Goal: Task Accomplishment & Management: Use online tool/utility

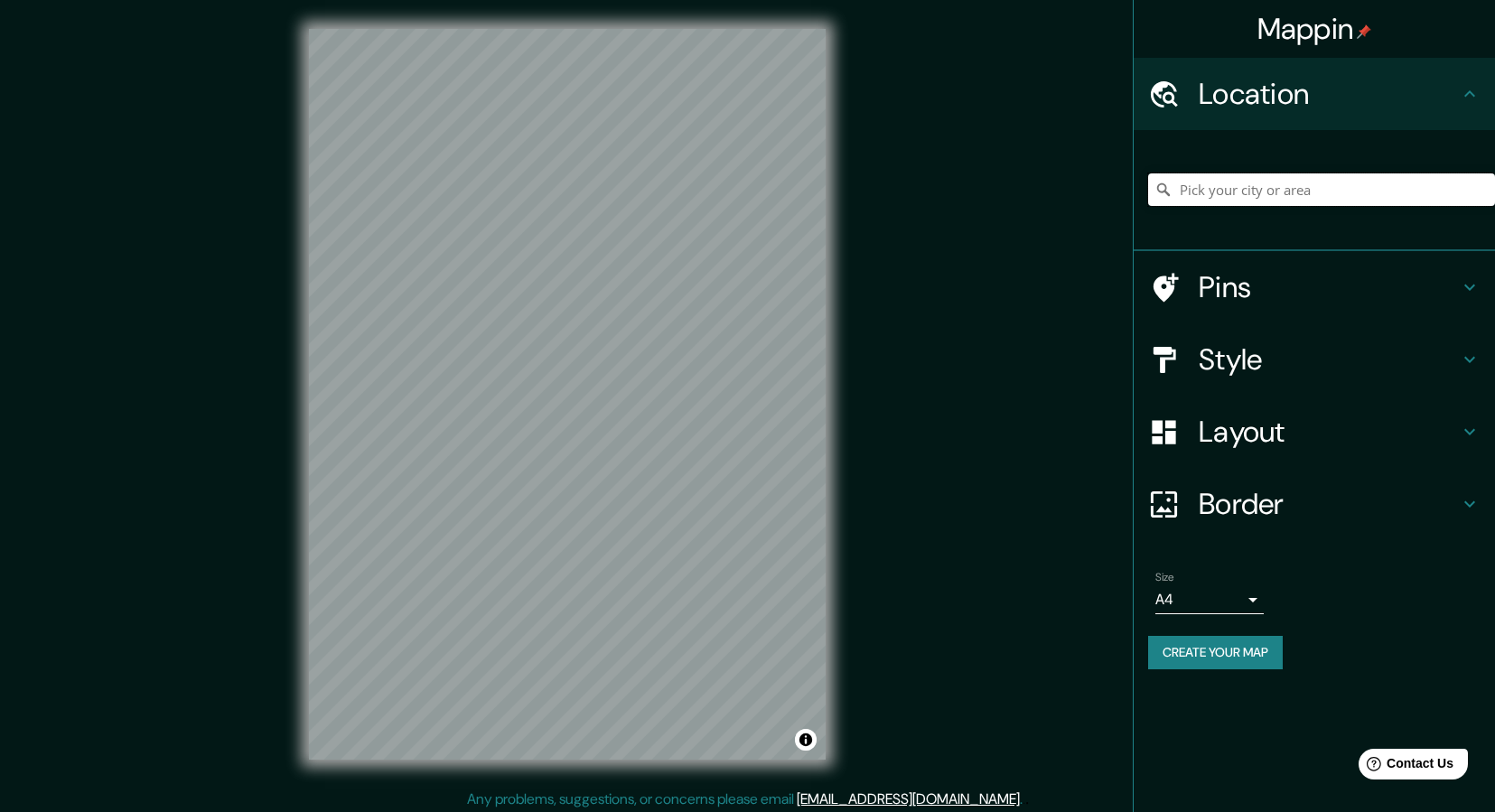
click at [1223, 190] on input "Pick your city or area" at bounding box center [1322, 189] width 347 height 32
paste input "[GEOGRAPHIC_DATA]"
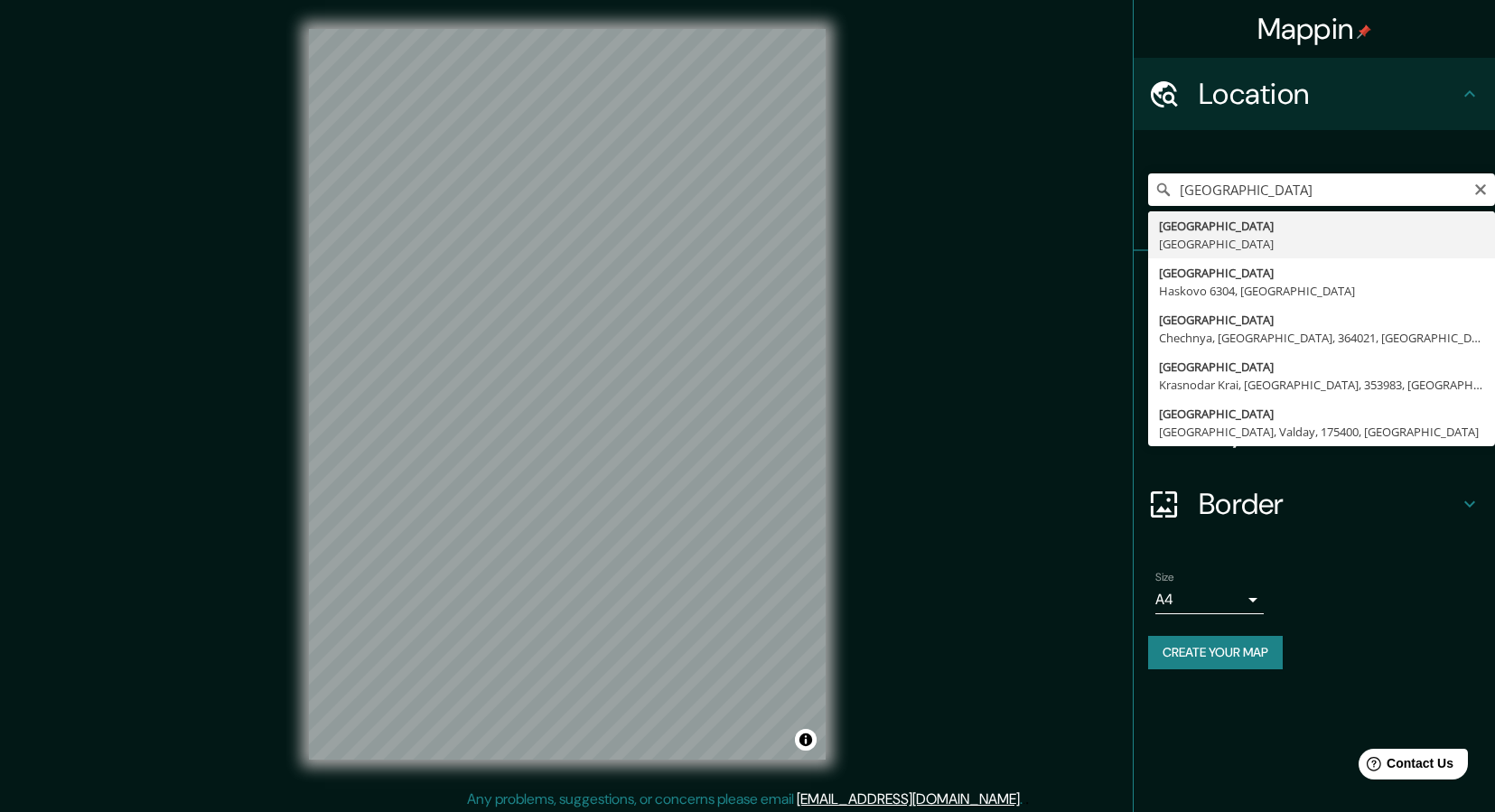
type input "[GEOGRAPHIC_DATA], [GEOGRAPHIC_DATA]"
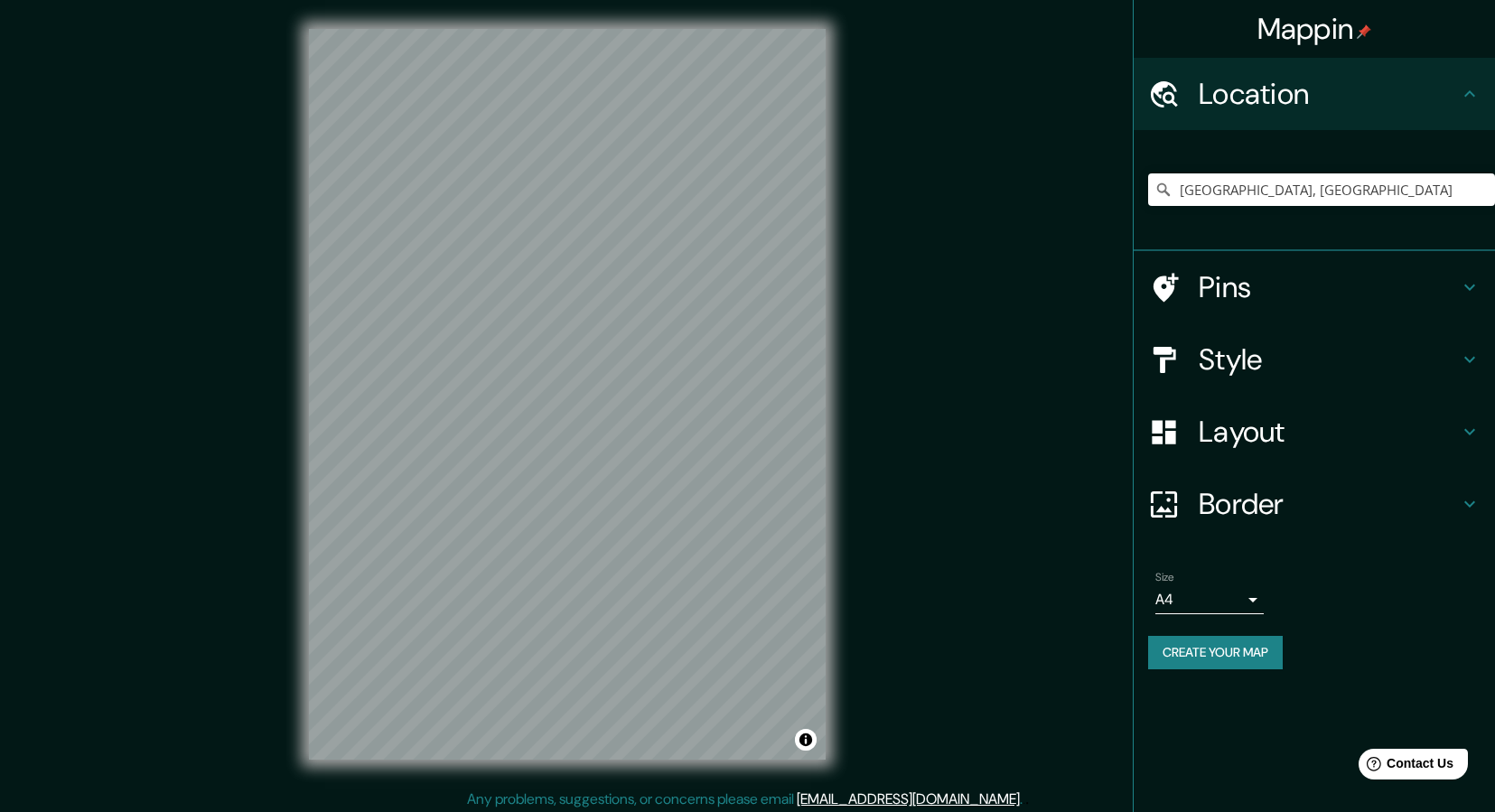
click at [1262, 360] on h4 "Style" at bounding box center [1329, 359] width 261 height 36
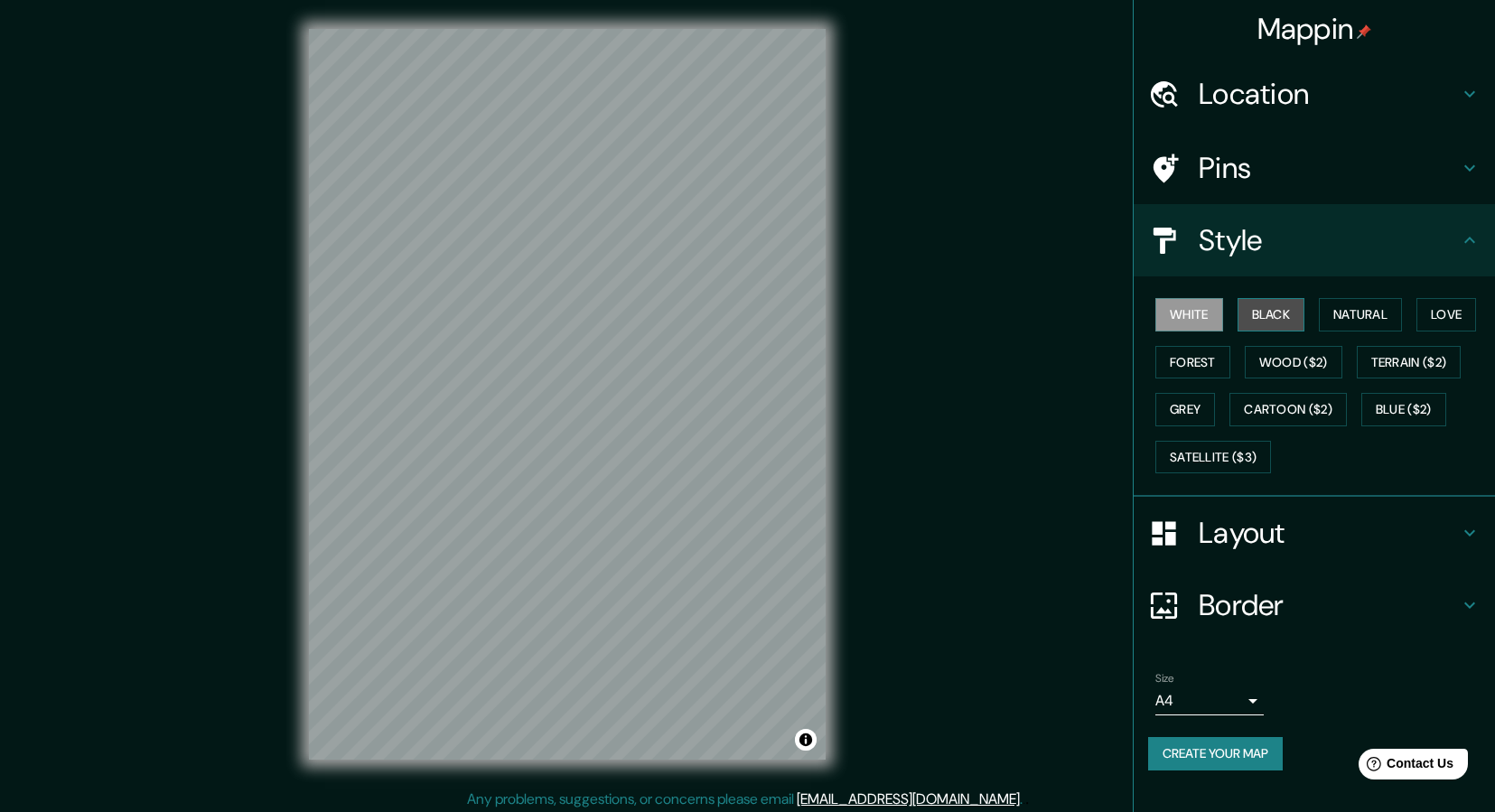
click at [1277, 308] on button "Black" at bounding box center [1271, 314] width 68 height 33
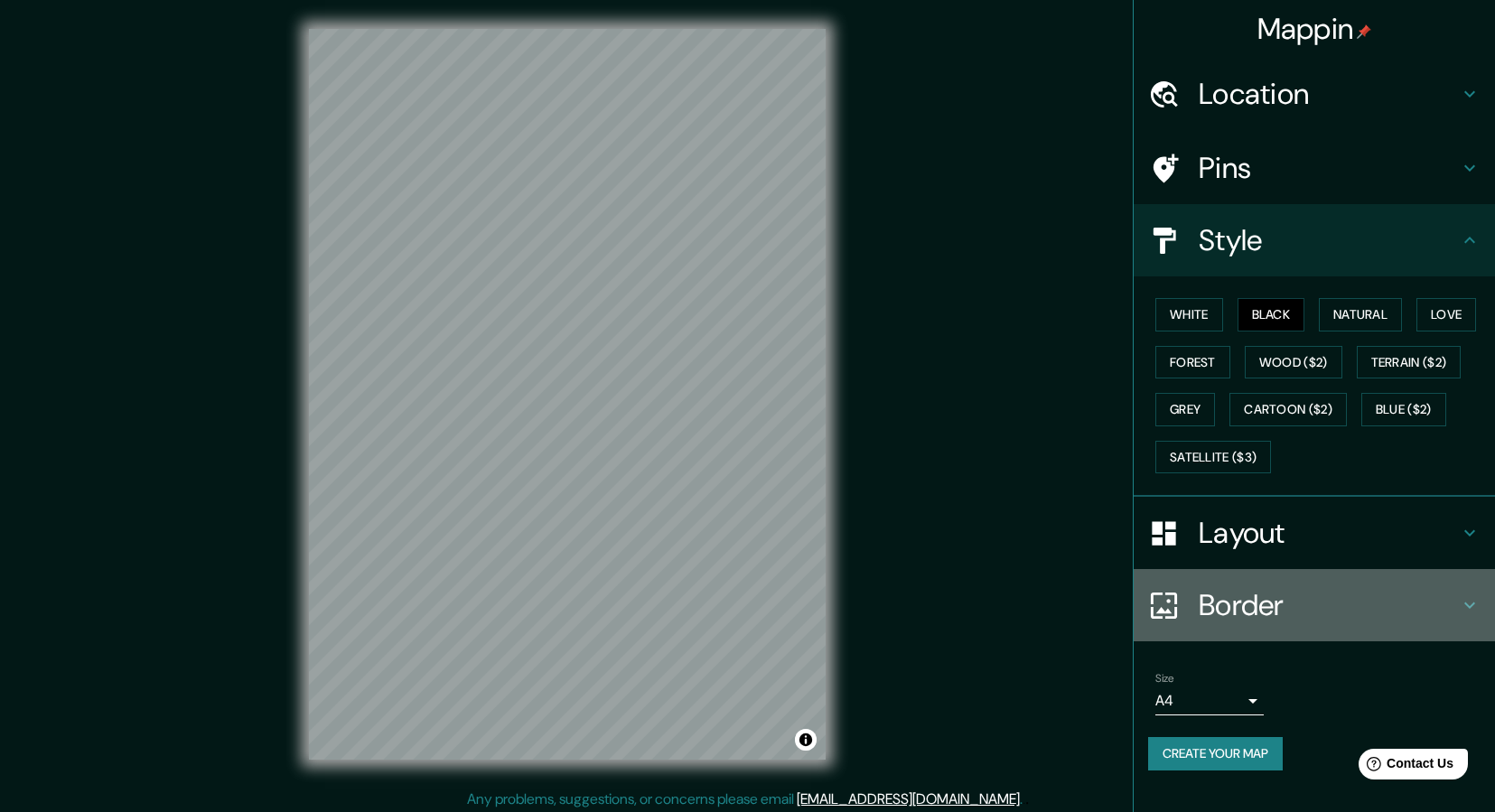
click at [1247, 593] on h4 "Border" at bounding box center [1329, 604] width 261 height 36
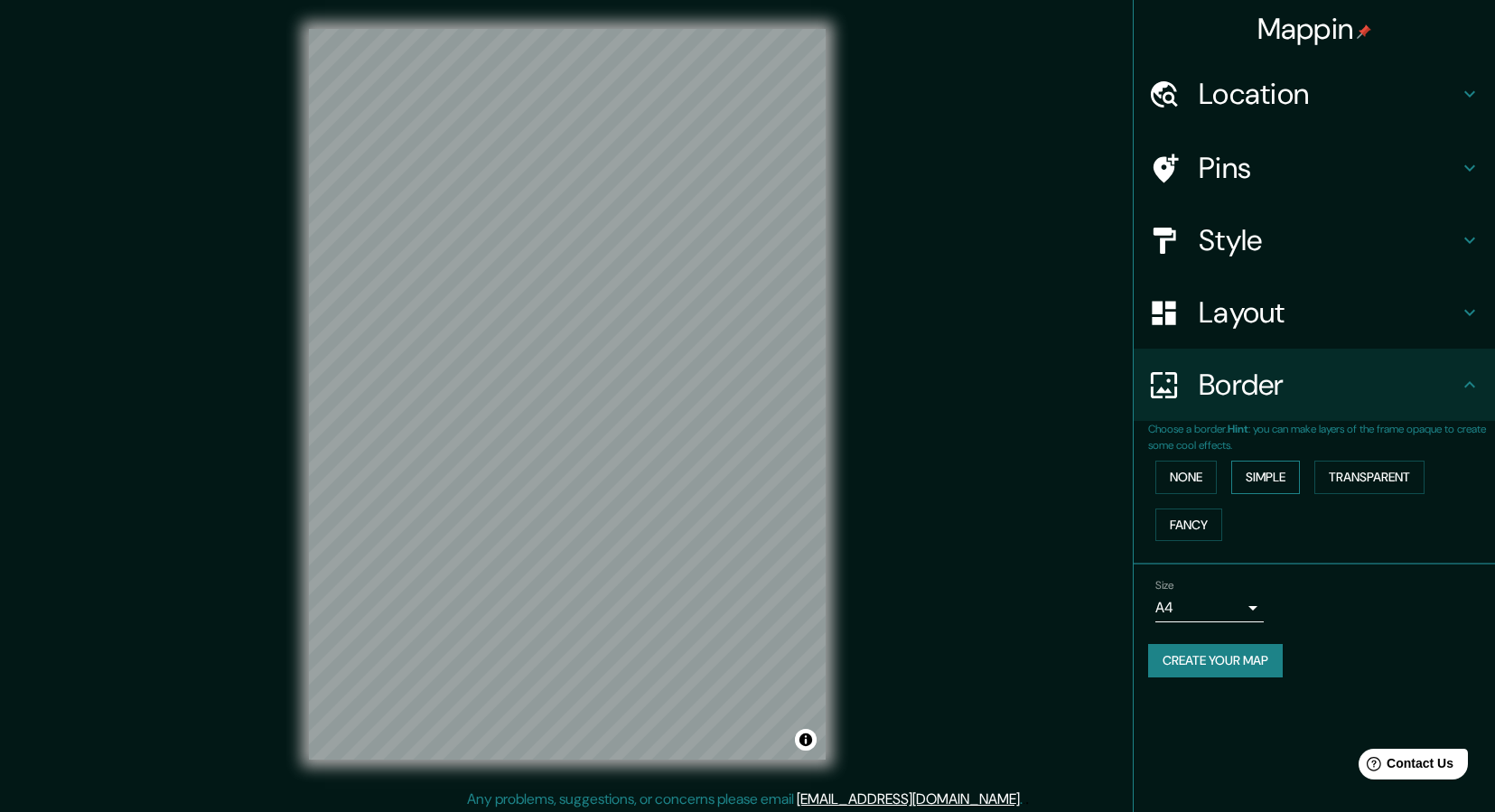
click at [1267, 473] on button "Simple" at bounding box center [1266, 477] width 69 height 33
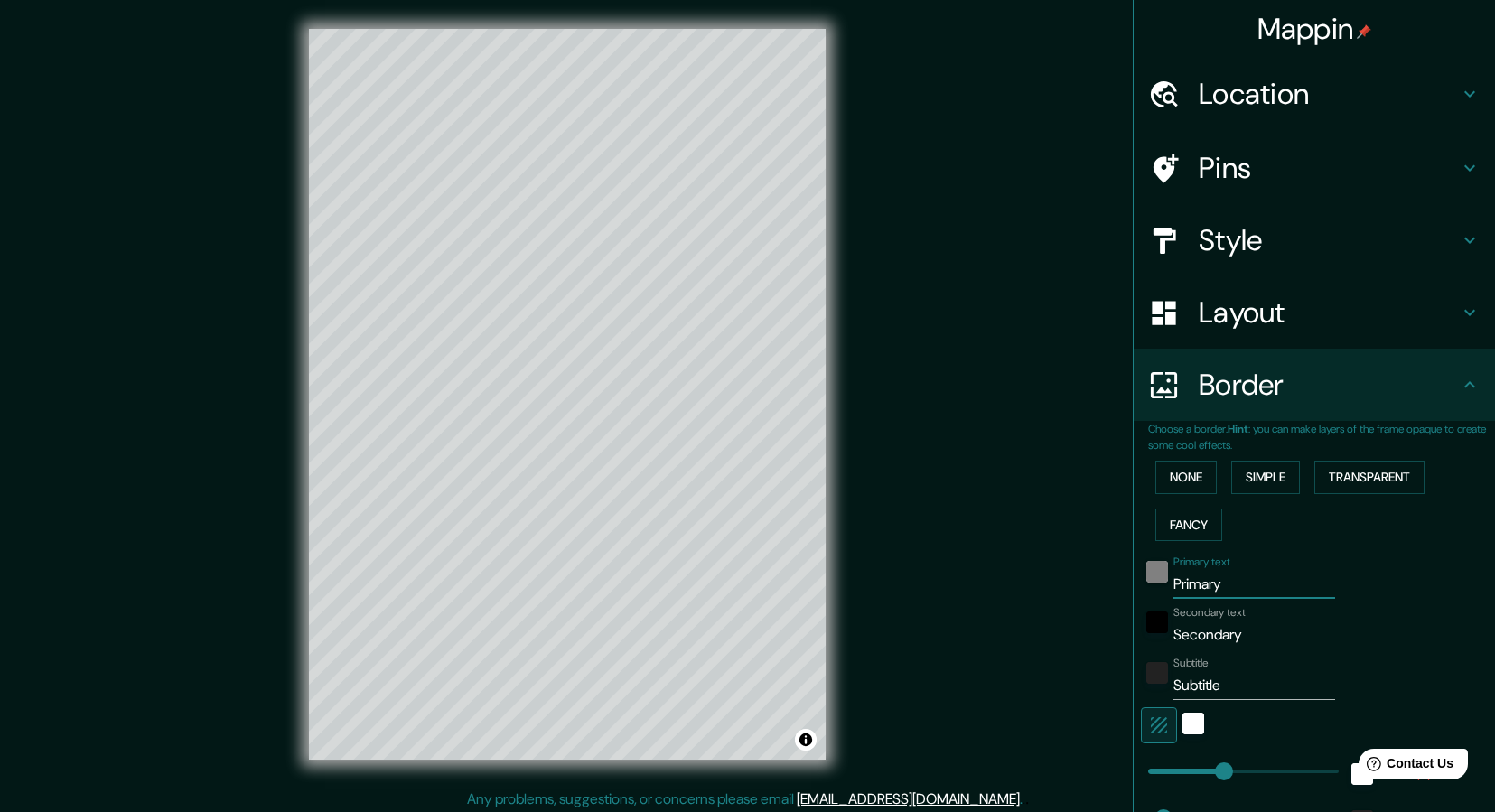
drag, startPoint x: 1237, startPoint y: 579, endPoint x: 1148, endPoint y: 575, distance: 89.1
click at [1148, 575] on div "Primary text Primary" at bounding box center [1289, 577] width 296 height 43
paste input "Санкт-Петербу"
type input "Санкт-Петербу"
type input "229"
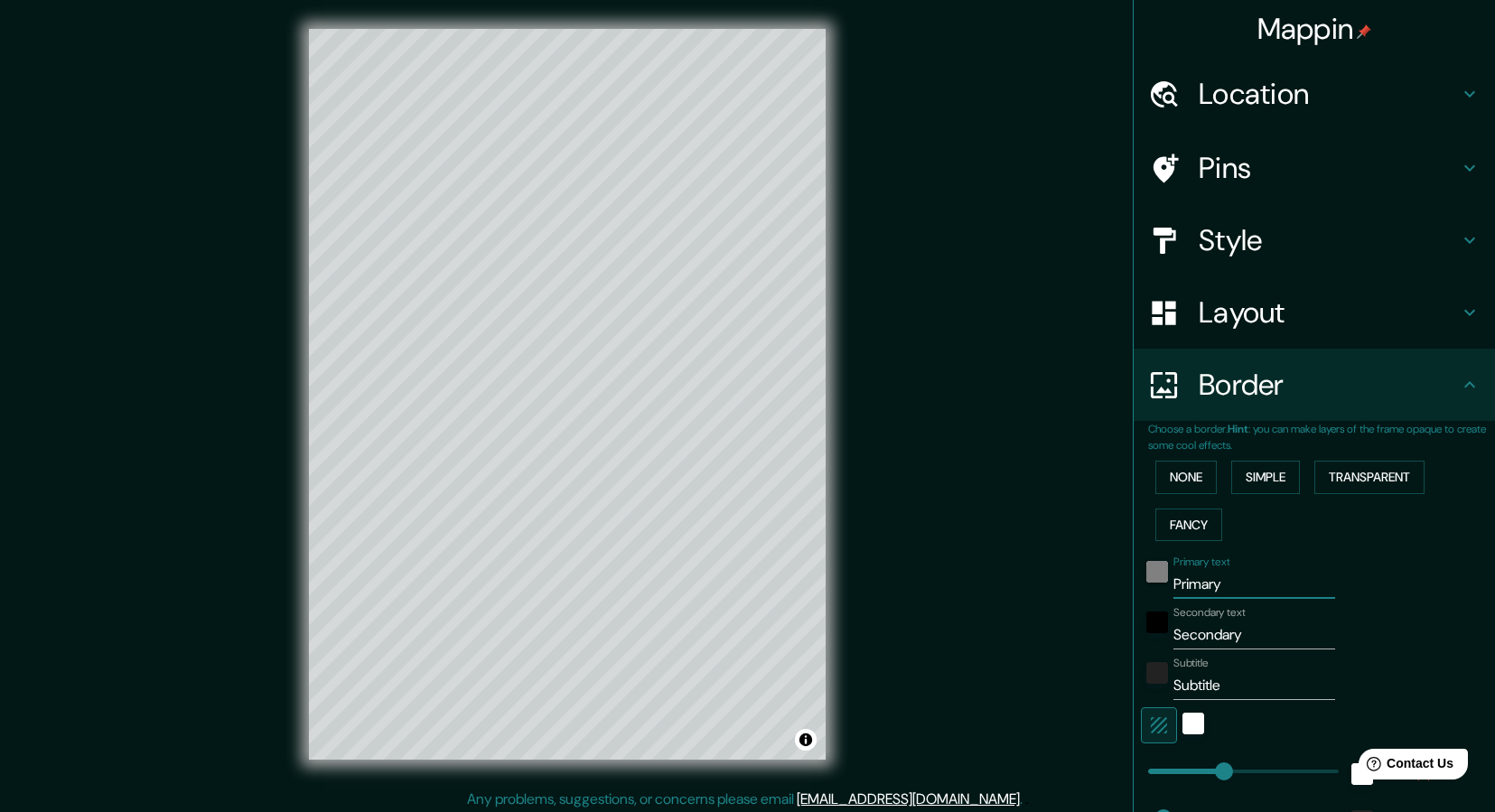
type input "46"
type input "Санкт-Петербу"
click at [1208, 475] on button "None" at bounding box center [1185, 477] width 62 height 33
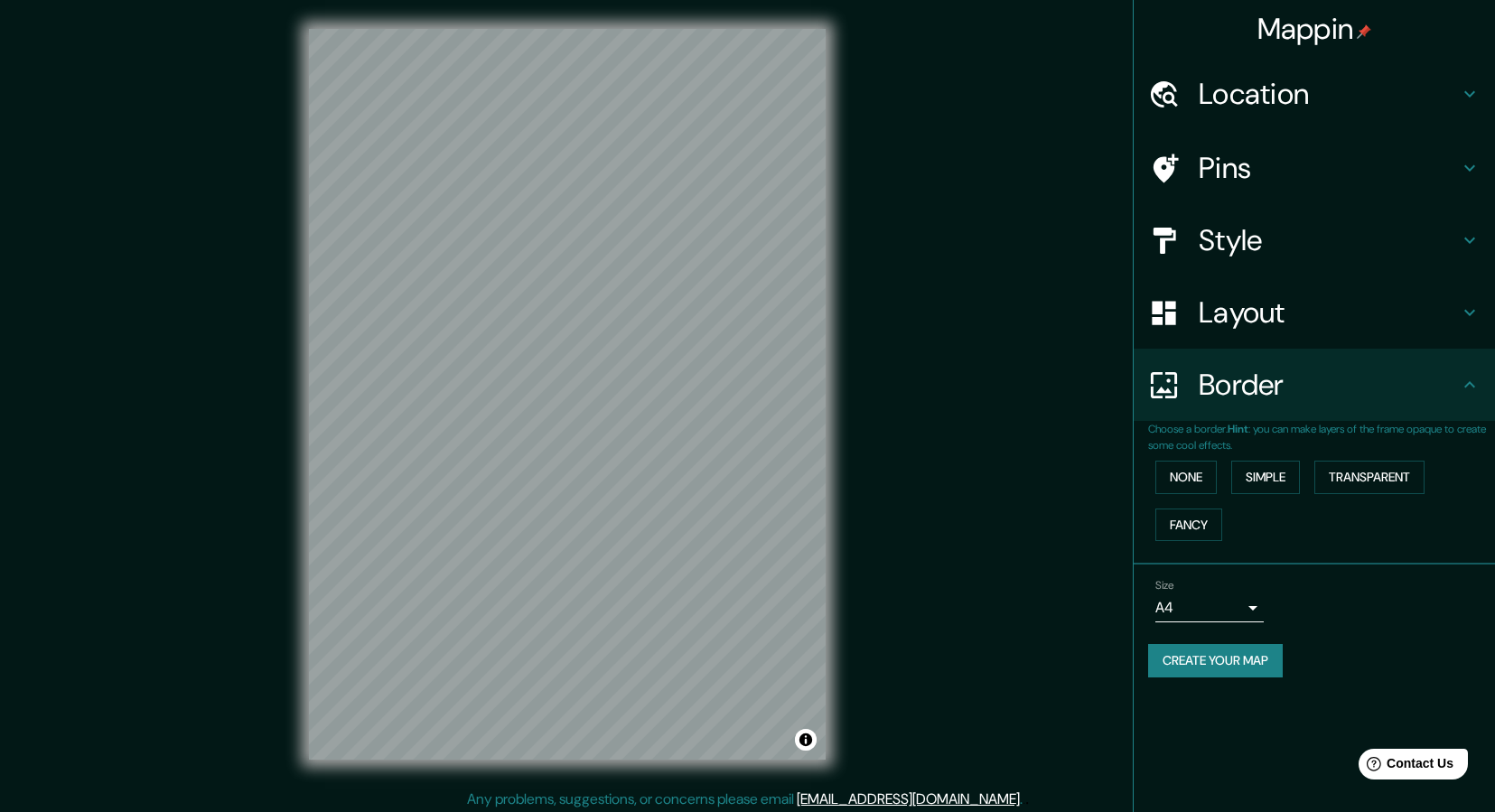
click at [1218, 655] on button "Create your map" at bounding box center [1215, 660] width 134 height 33
